Goal: Task Accomplishment & Management: Manage account settings

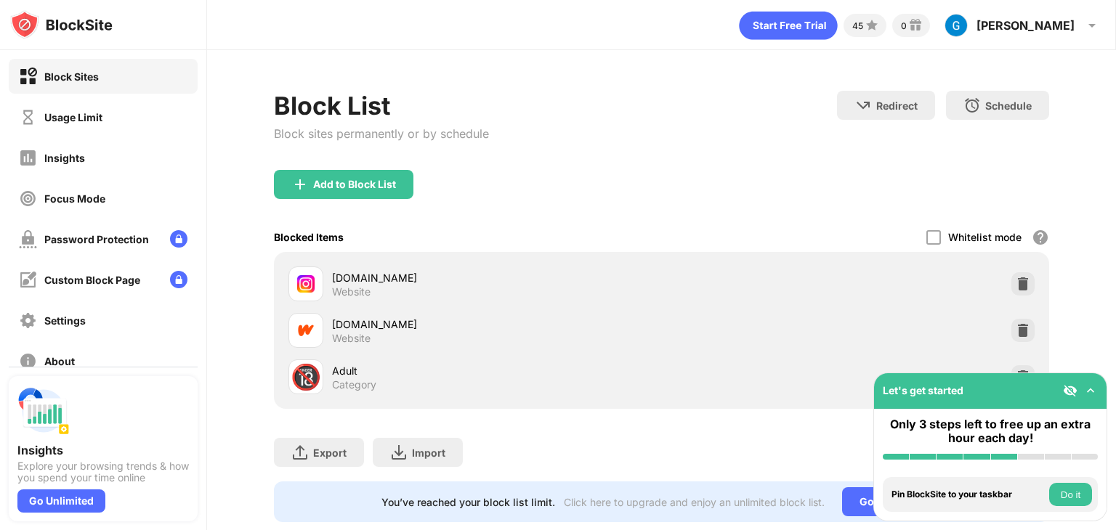
scroll to position [43, 0]
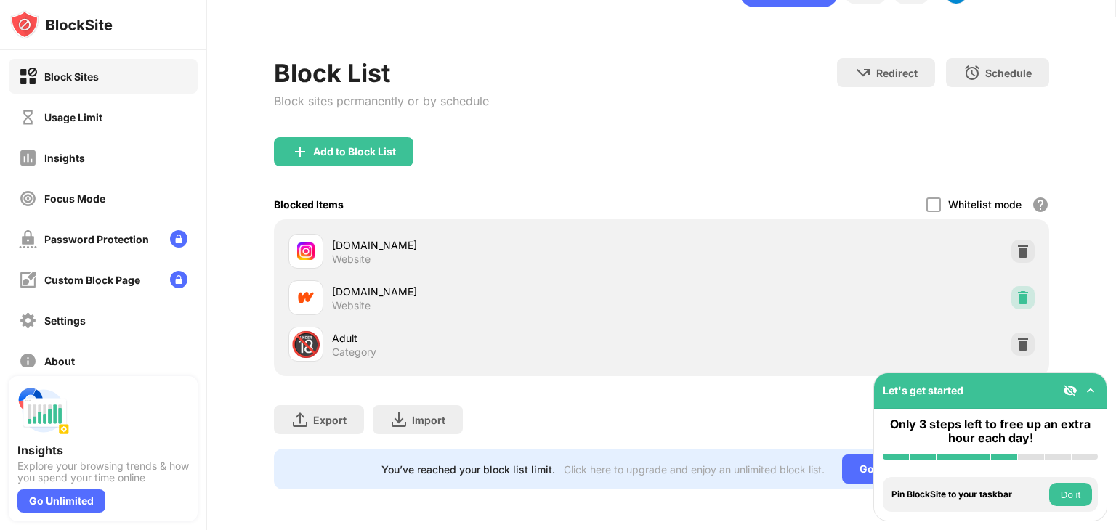
click at [1017, 291] on img at bounding box center [1023, 298] width 15 height 15
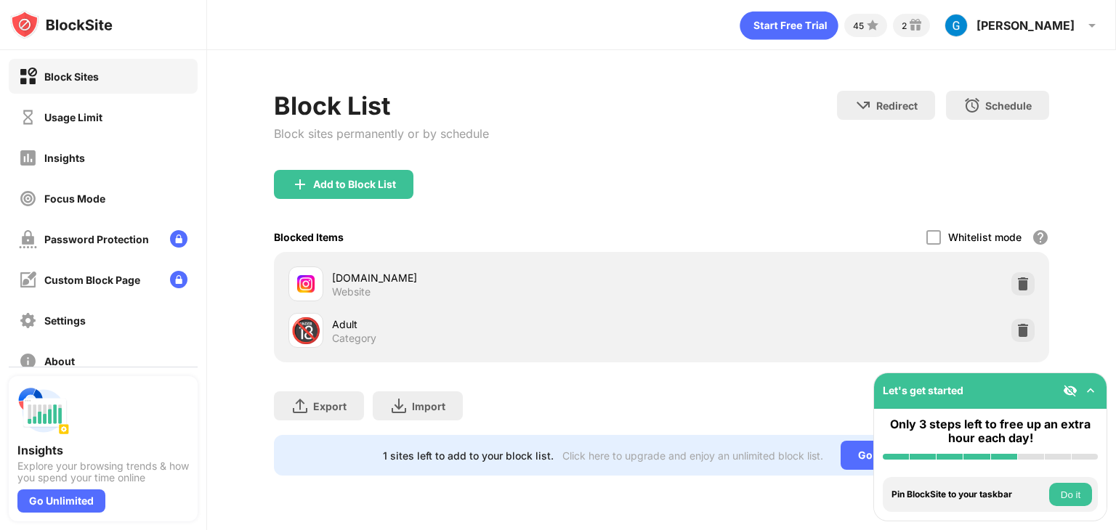
scroll to position [0, 0]
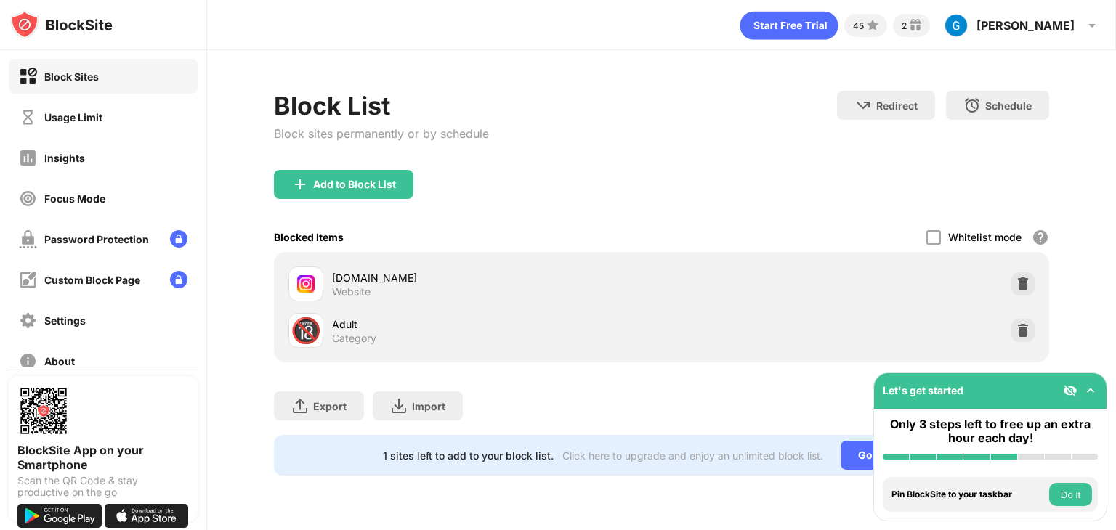
click at [1089, 390] on img at bounding box center [1090, 391] width 15 height 15
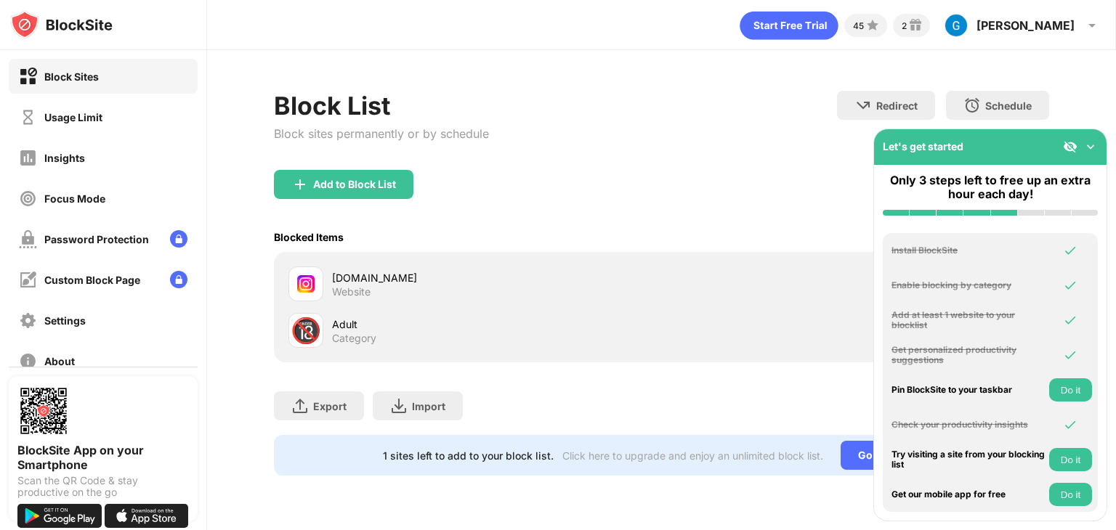
click at [1089, 148] on img at bounding box center [1090, 147] width 15 height 15
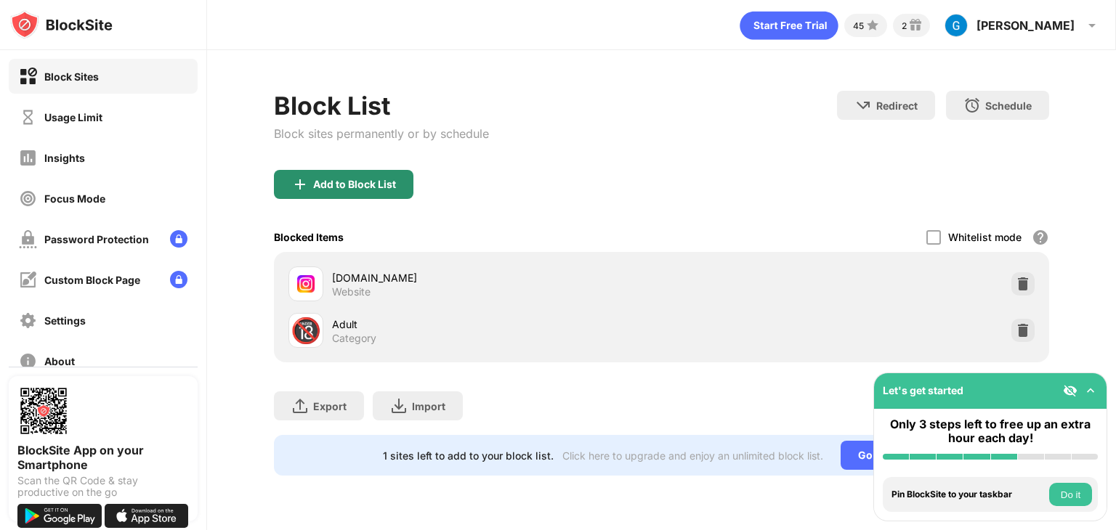
click at [355, 188] on div "Add to Block List" at bounding box center [354, 185] width 83 height 12
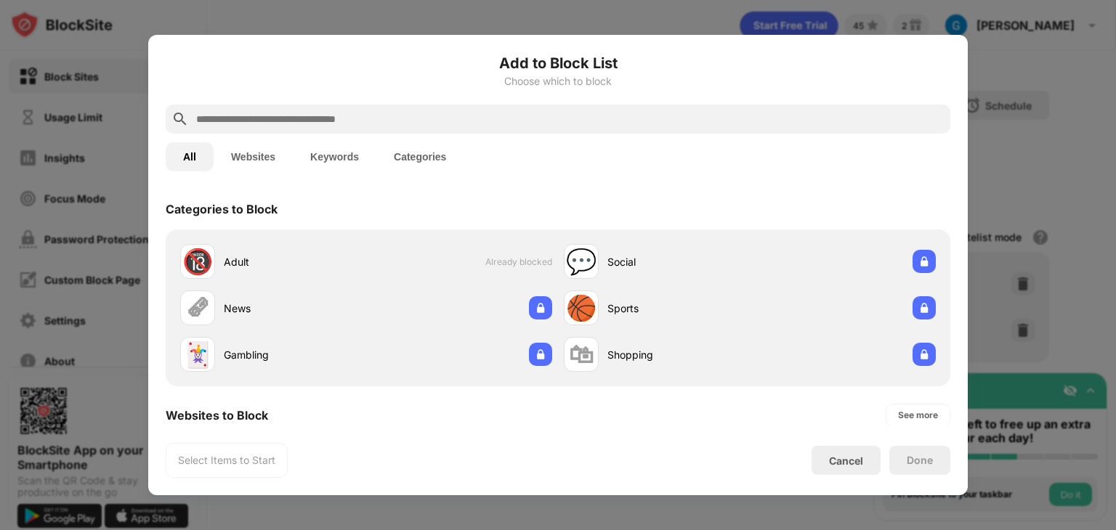
drag, startPoint x: 291, startPoint y: 108, endPoint x: 265, endPoint y: 126, distance: 32.4
click at [265, 126] on div at bounding box center [558, 119] width 785 height 29
click at [265, 126] on input "text" at bounding box center [570, 118] width 750 height 17
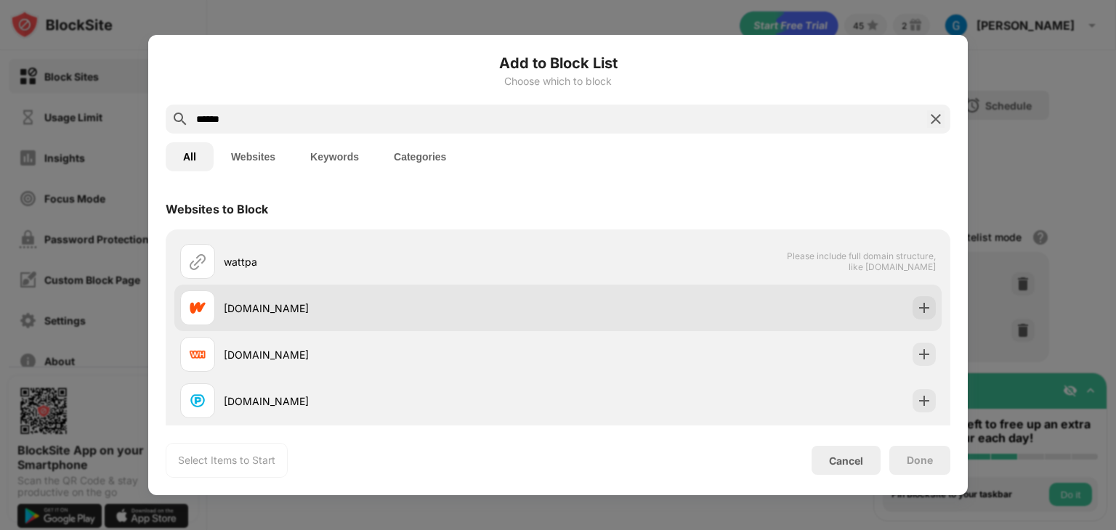
type input "******"
click at [613, 327] on div "wattpad.com" at bounding box center [557, 308] width 767 height 47
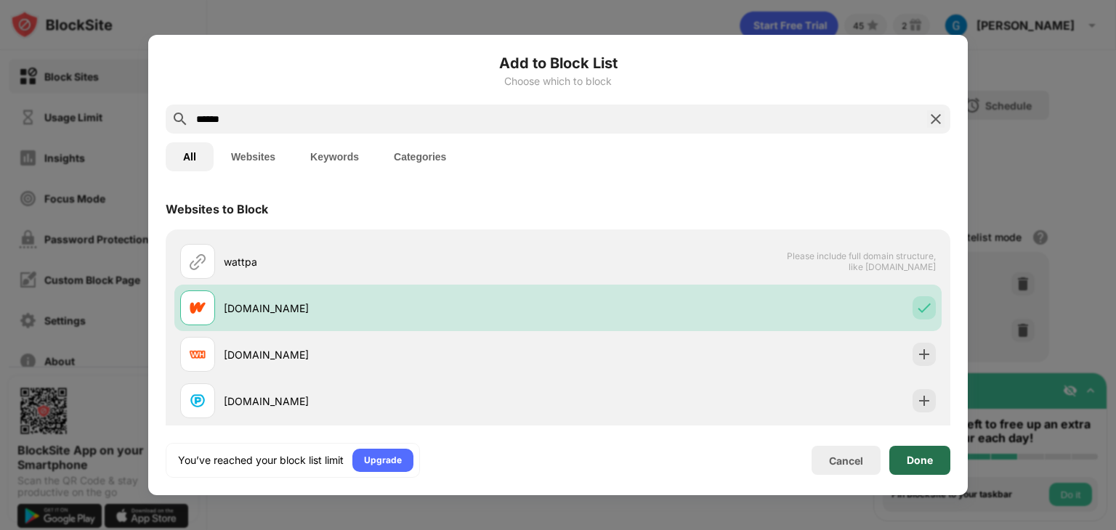
click at [932, 460] on div "Done" at bounding box center [920, 461] width 26 height 12
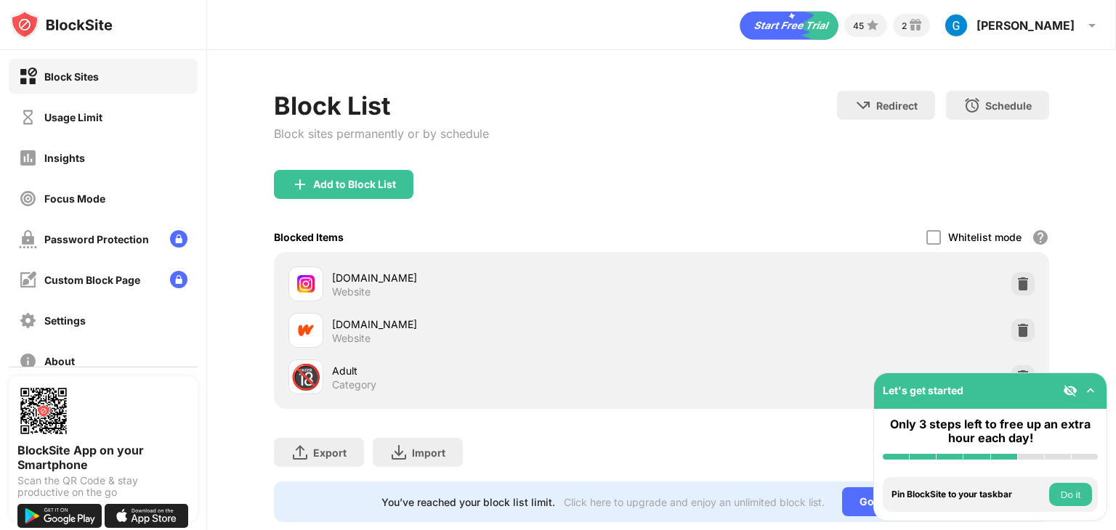
scroll to position [43, 0]
